Goal: Find specific page/section: Find specific page/section

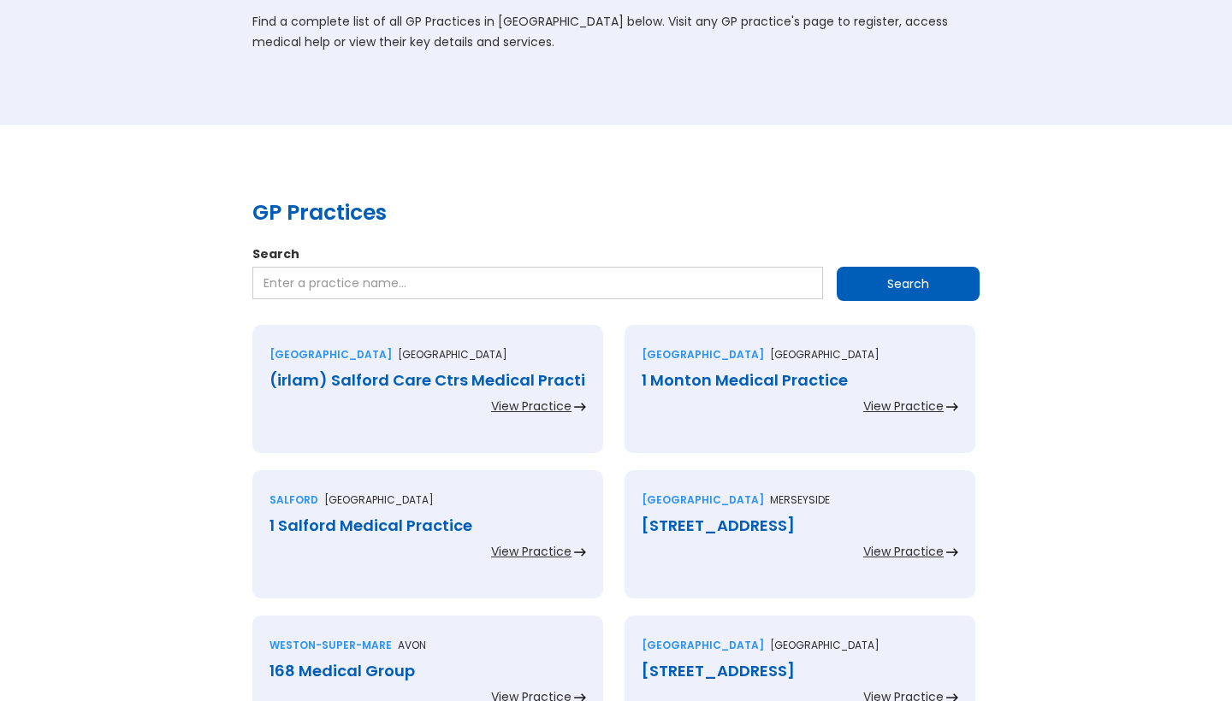
scroll to position [157, 0]
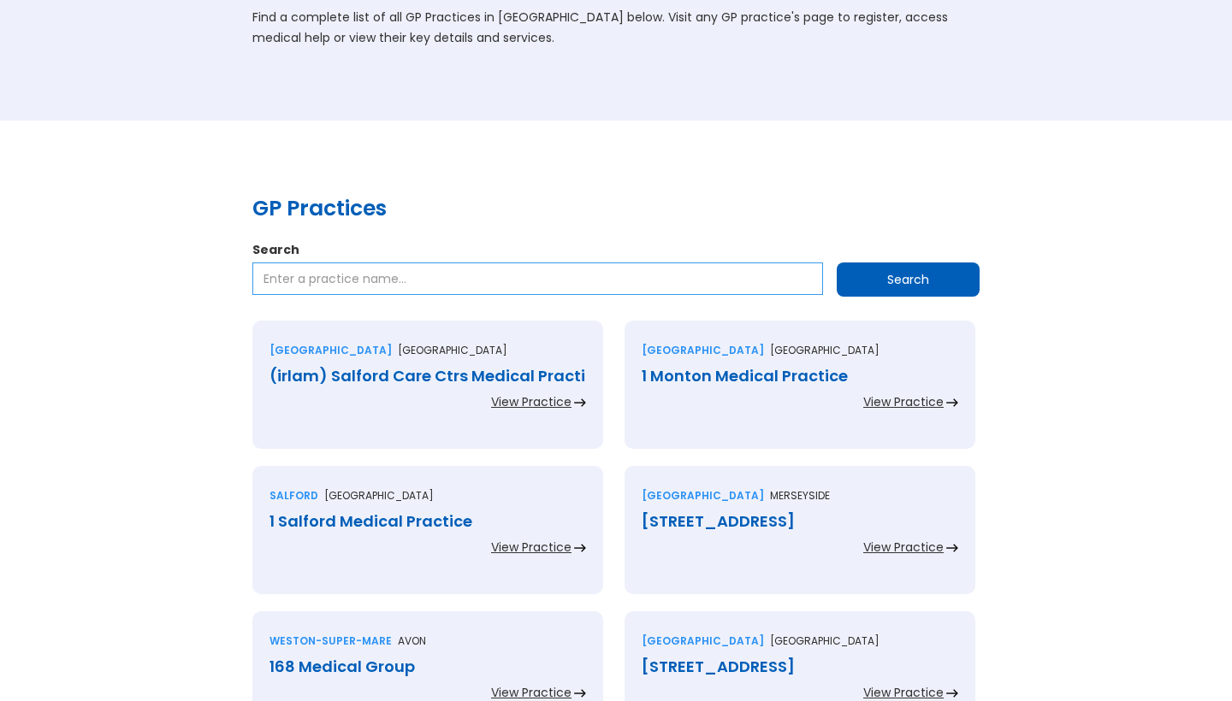
click at [636, 279] on input "Search" at bounding box center [537, 279] width 571 height 33
type input "l"
type input "[GEOGRAPHIC_DATA]"
click at [891, 290] on input "Search" at bounding box center [908, 280] width 143 height 34
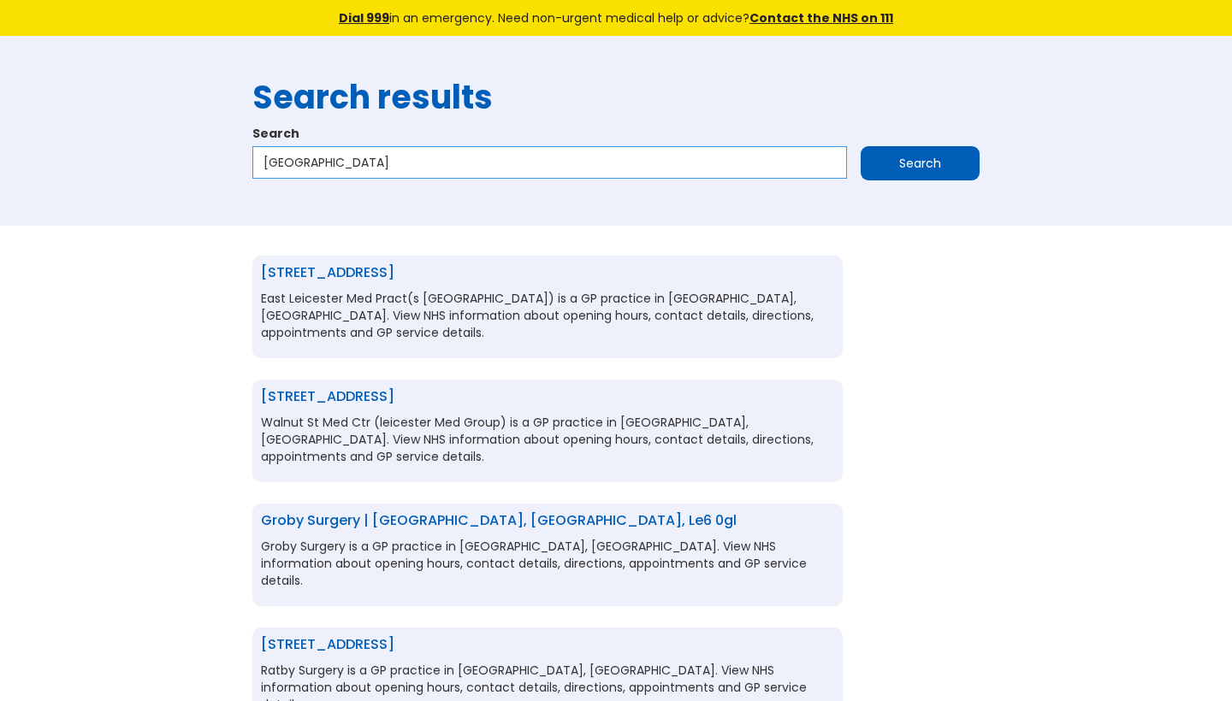
click at [456, 173] on input "leicester" at bounding box center [549, 162] width 595 height 33
type input "leicester victoria"
click at [934, 151] on input "Search" at bounding box center [920, 163] width 119 height 34
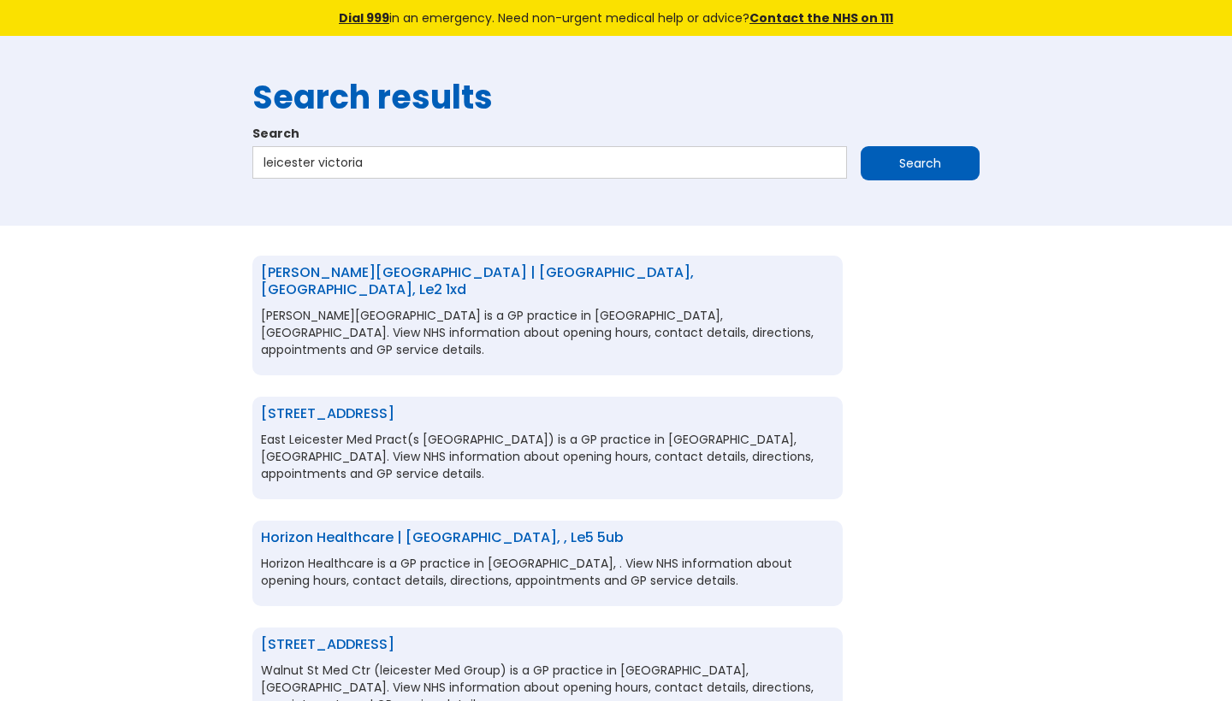
click at [569, 269] on link "Victoria Park Health Centre | Leicester, Leicestershire, le2 1xd" at bounding box center [477, 281] width 433 height 37
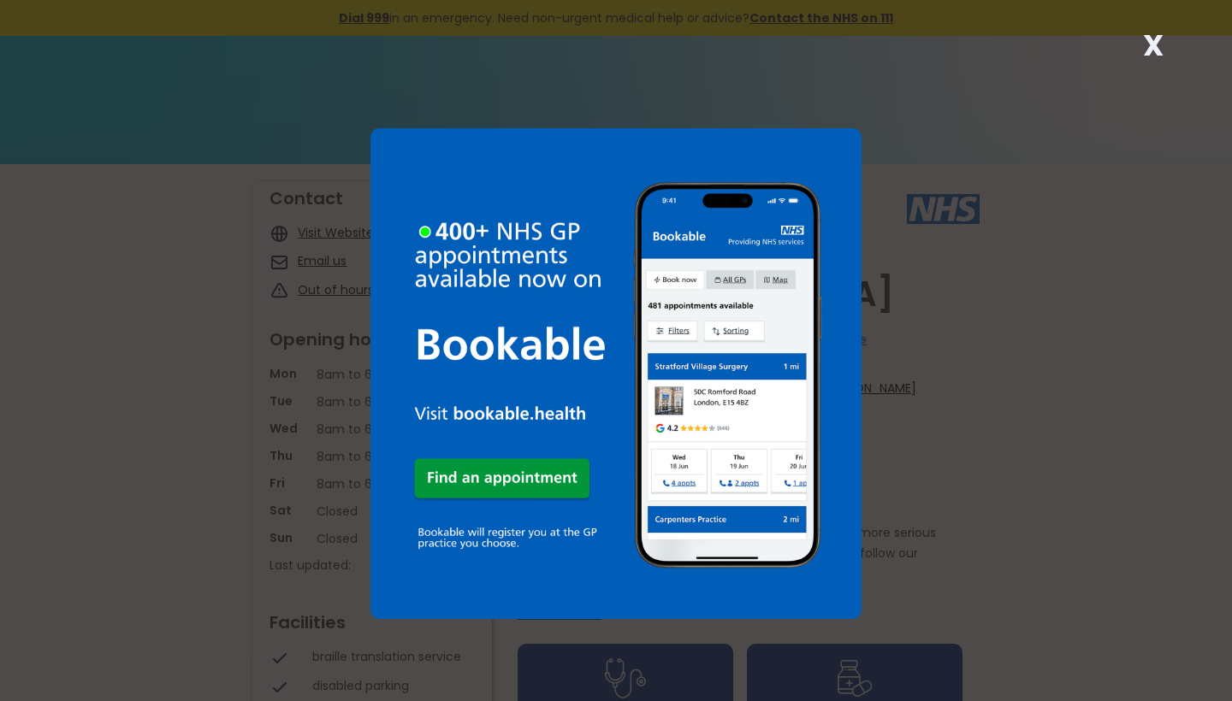
scroll to position [9, 0]
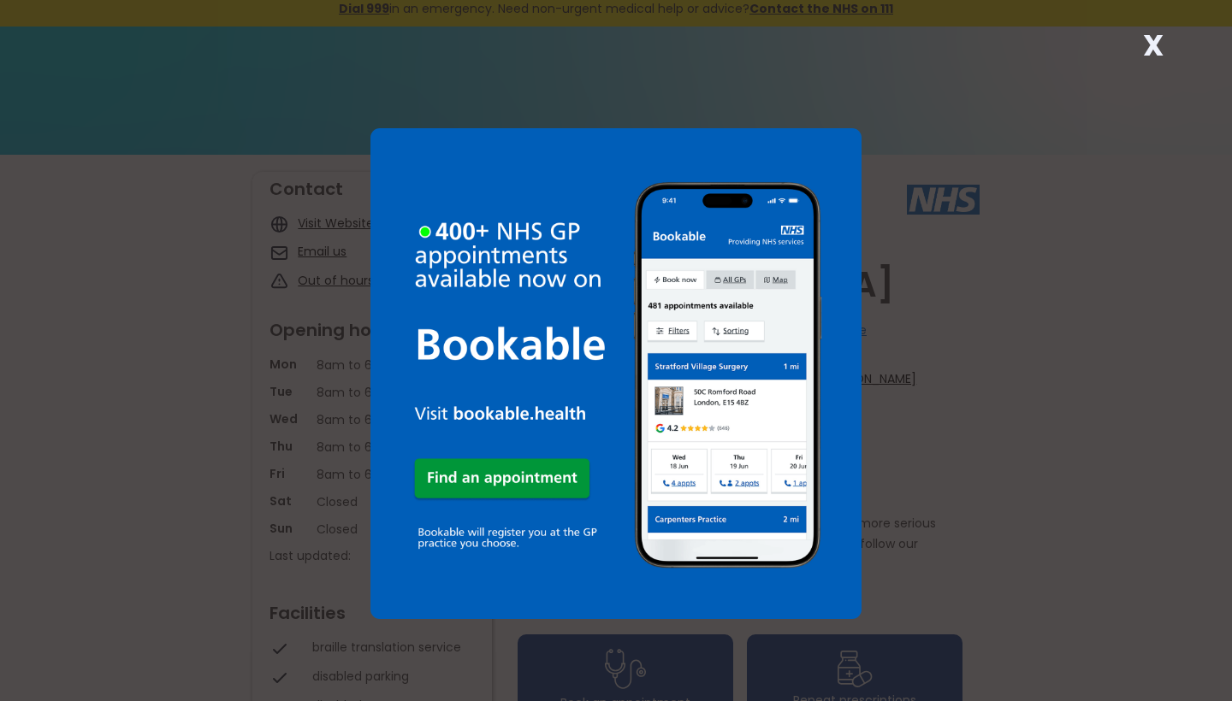
click at [1148, 51] on strong "X" at bounding box center [1153, 45] width 21 height 41
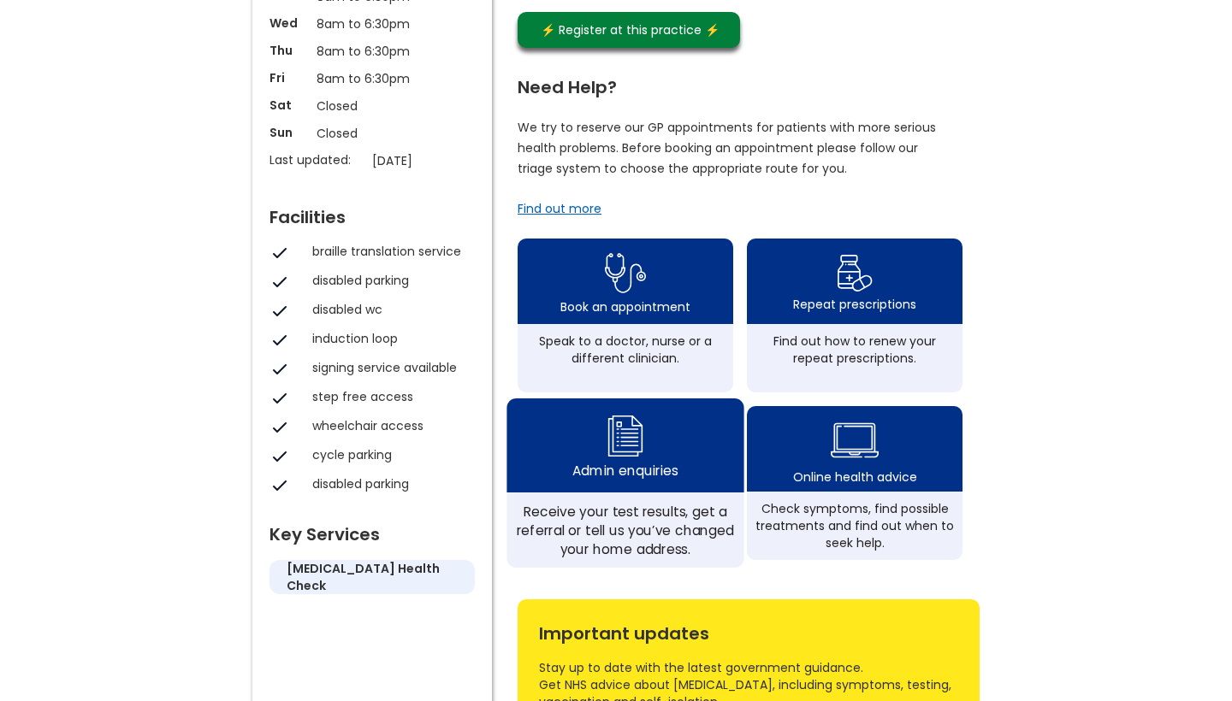
scroll to position [403, 0]
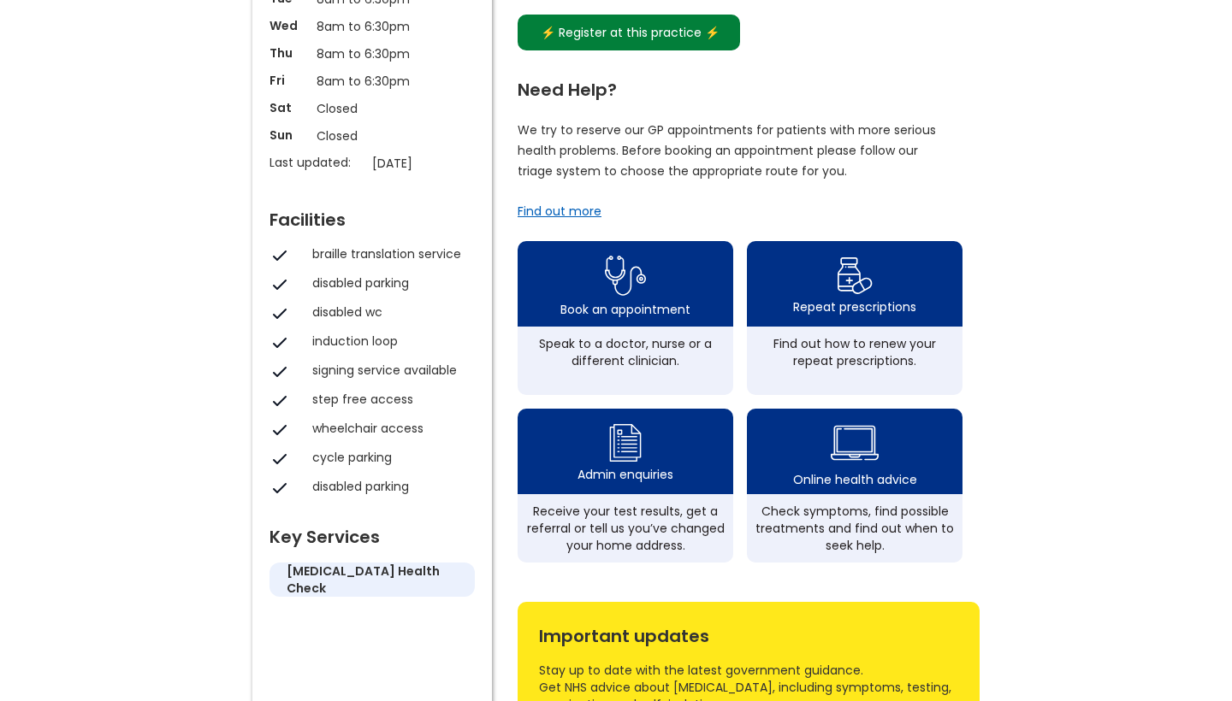
click at [660, 42] on div "⚡️ Register at this practice ⚡️" at bounding box center [629, 32] width 197 height 19
